Goal: Task Accomplishment & Management: Manage account settings

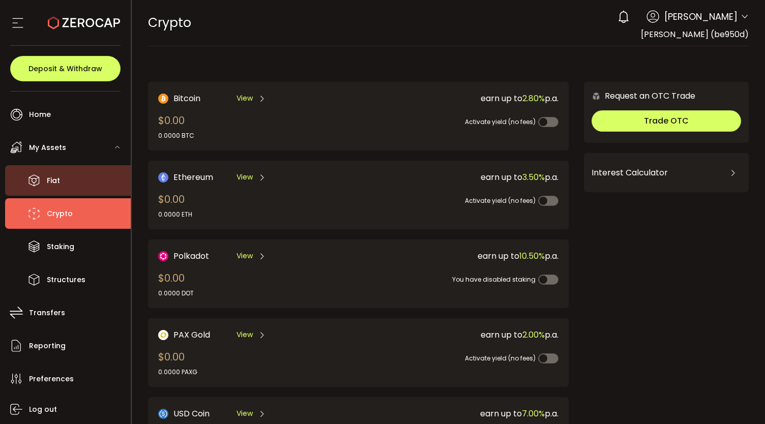
scroll to position [256, 0]
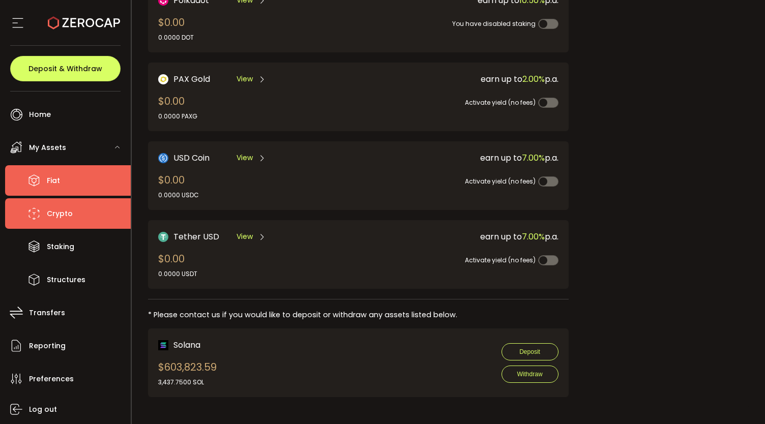
click at [46, 185] on li "Fiat" at bounding box center [68, 180] width 126 height 31
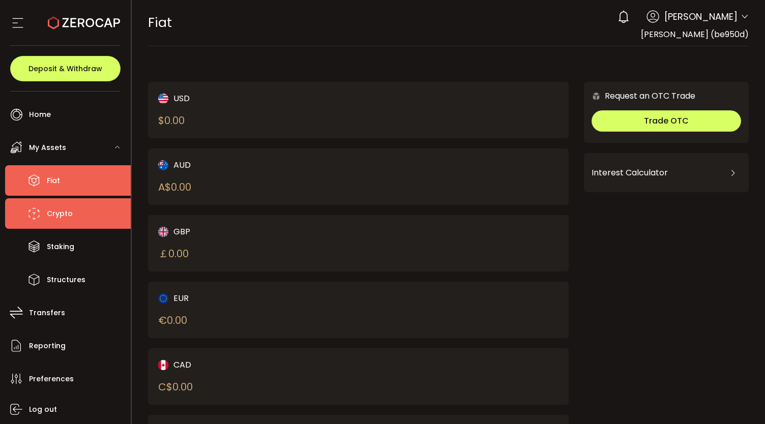
click at [68, 213] on span "Crypto" at bounding box center [60, 214] width 26 height 15
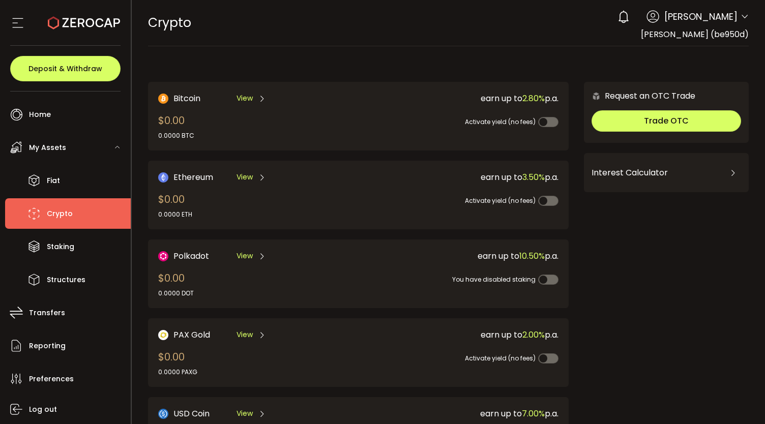
drag, startPoint x: 762, startPoint y: 71, endPoint x: 765, endPoint y: 237, distance: 165.4
click at [765, 237] on section "PDF is being processed and will download to your computer CRYPTO Buy Power $0.0…" at bounding box center [449, 212] width 634 height 424
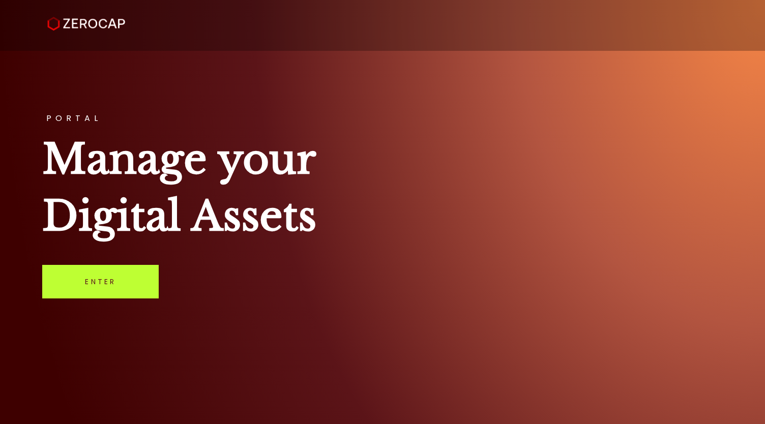
click at [101, 286] on link "Enter" at bounding box center [100, 282] width 117 height 34
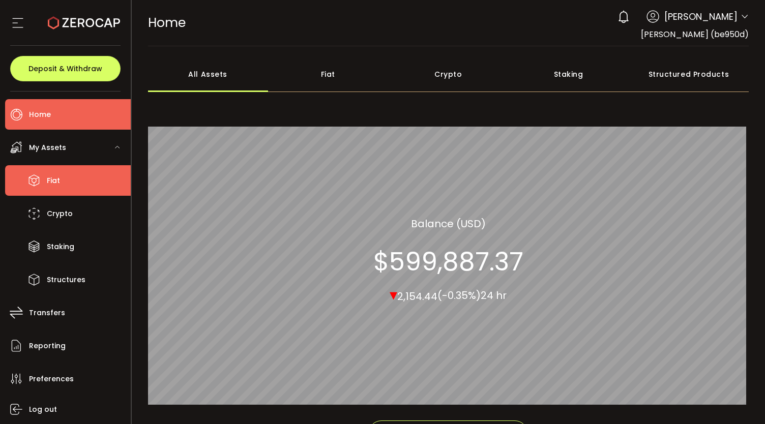
click at [63, 185] on li "Fiat" at bounding box center [68, 180] width 126 height 31
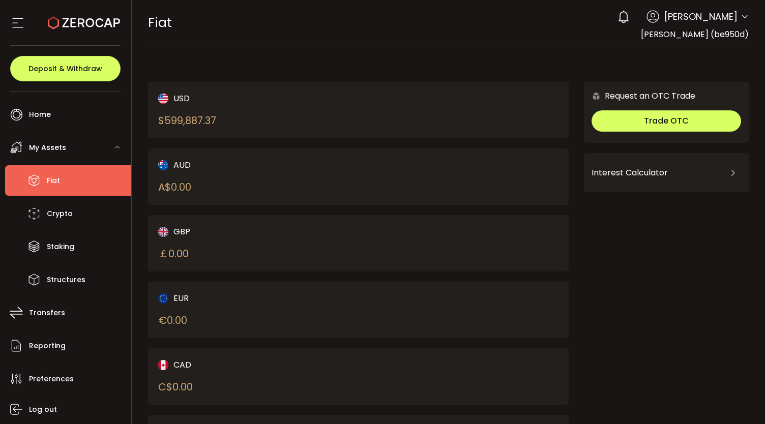
click at [310, 109] on div "USD $ 599,887.37" at bounding box center [248, 110] width 180 height 36
click at [182, 101] on div "USD" at bounding box center [248, 98] width 180 height 13
click at [57, 147] on span "My Assets" at bounding box center [47, 147] width 37 height 15
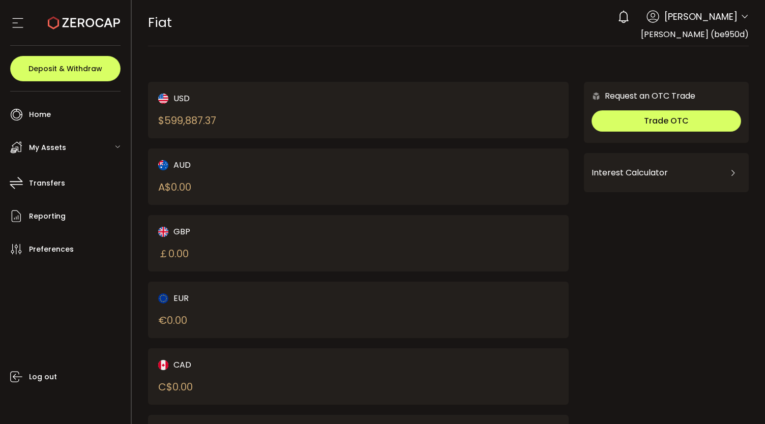
click at [57, 147] on span "My Assets" at bounding box center [47, 147] width 37 height 15
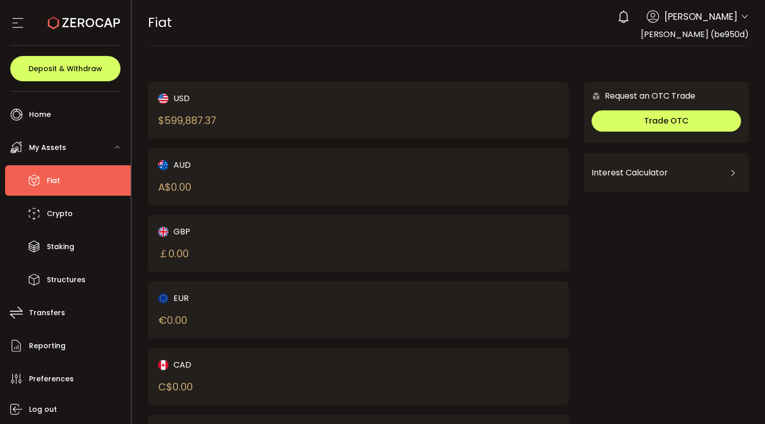
click at [184, 98] on div "USD" at bounding box center [248, 98] width 180 height 13
click at [63, 66] on span "Deposit & Withdraw" at bounding box center [65, 68] width 74 height 7
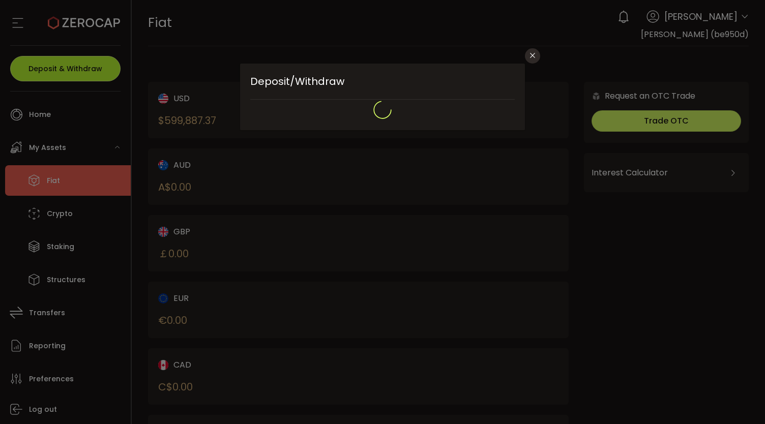
type input "**********"
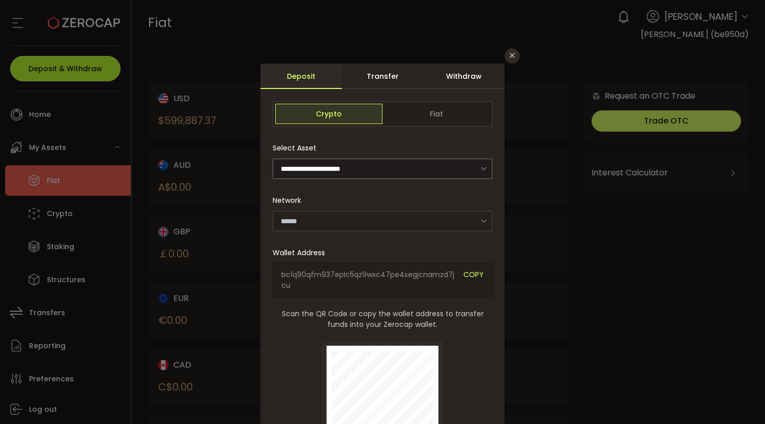
type input "**********"
type input "*******"
click at [460, 72] on div "Withdraw" at bounding box center [463, 76] width 81 height 25
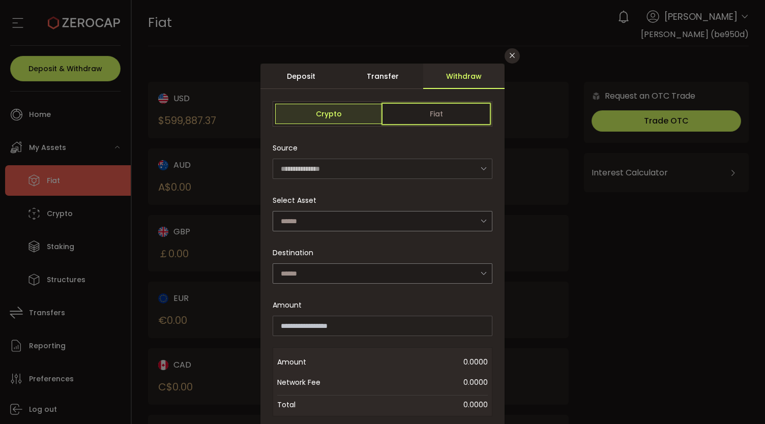
click at [434, 110] on span "Fiat" at bounding box center [436, 114] width 107 height 20
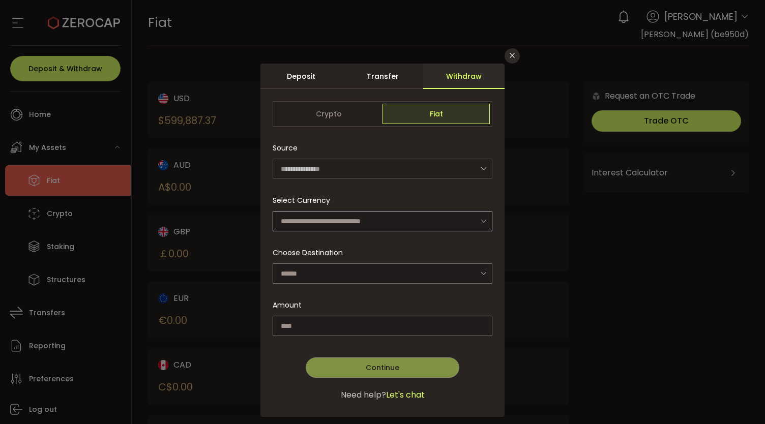
click at [481, 219] on icon "dialog" at bounding box center [483, 221] width 13 height 21
click at [383, 245] on li "US Dollar (USD)" at bounding box center [382, 247] width 223 height 17
type input "**********"
click at [444, 301] on span "Available: 599,887.37 USD" at bounding box center [448, 305] width 90 height 11
click at [482, 270] on icon "dialog" at bounding box center [483, 273] width 13 height 21
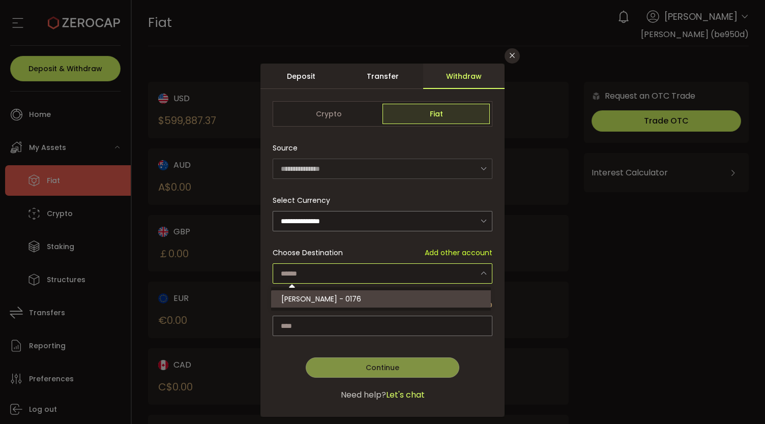
click at [340, 298] on span "Jon Matonis - 0176" at bounding box center [321, 299] width 80 height 10
type input "**********"
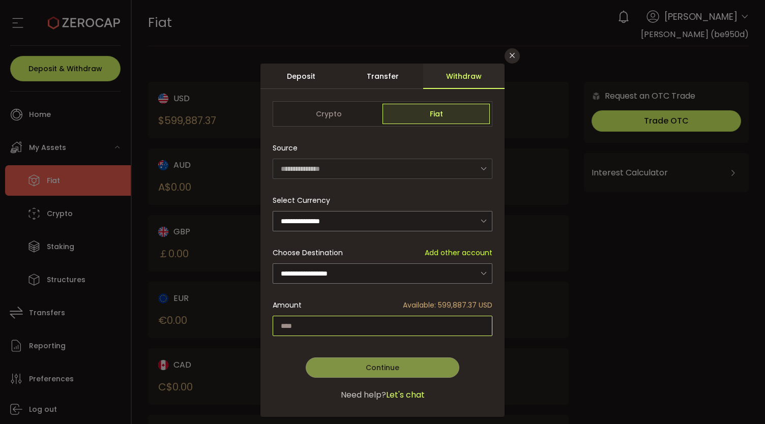
click at [326, 321] on input "dialog" at bounding box center [383, 326] width 220 height 20
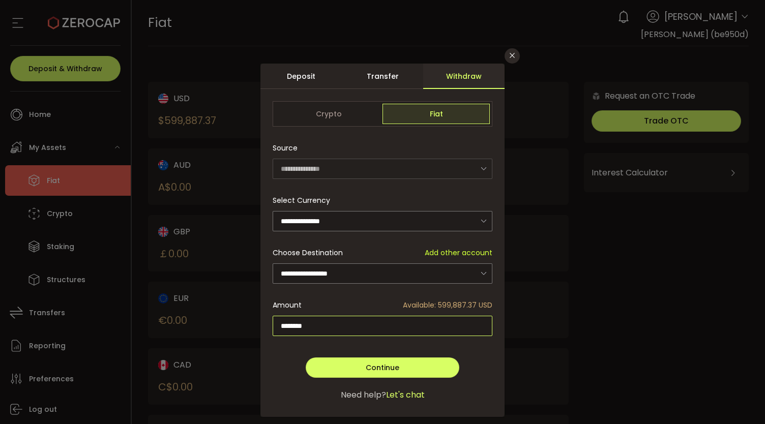
type input "*********"
click at [387, 368] on span "Continue" at bounding box center [383, 368] width 34 height 10
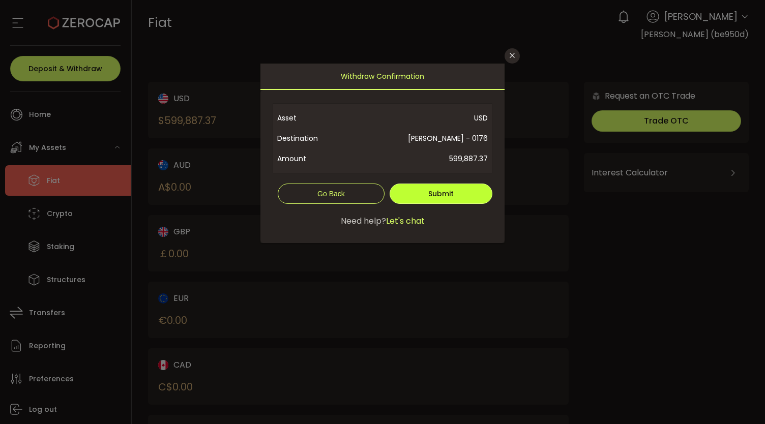
click at [446, 191] on span "Submit" at bounding box center [440, 194] width 25 height 10
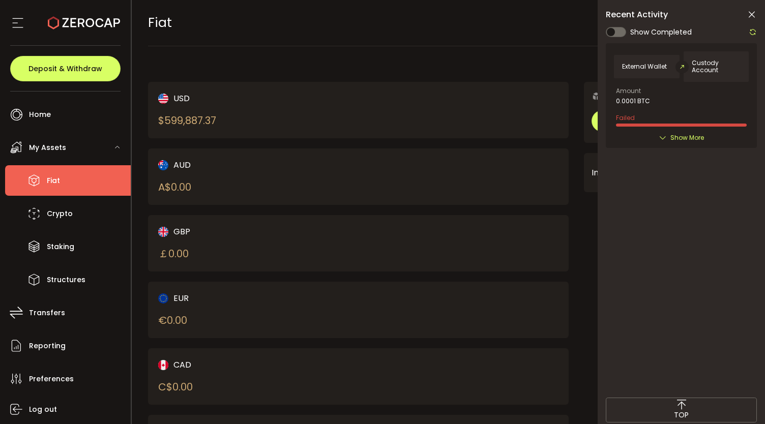
click at [750, 15] on icon at bounding box center [752, 15] width 10 height 10
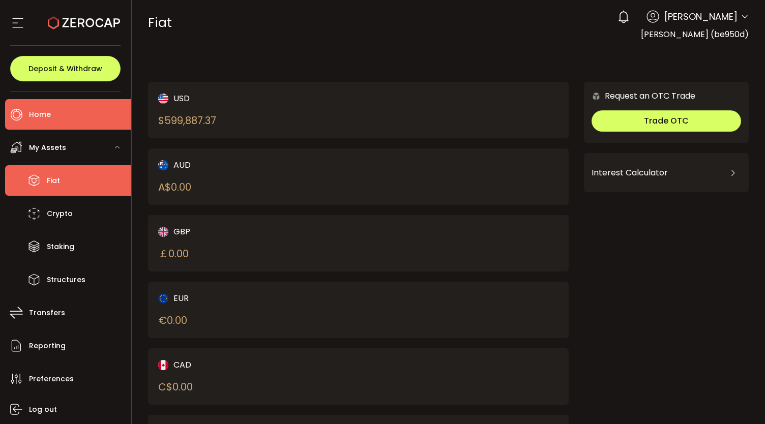
click at [45, 112] on span "Home" at bounding box center [40, 114] width 22 height 15
